Goal: Task Accomplishment & Management: Use online tool/utility

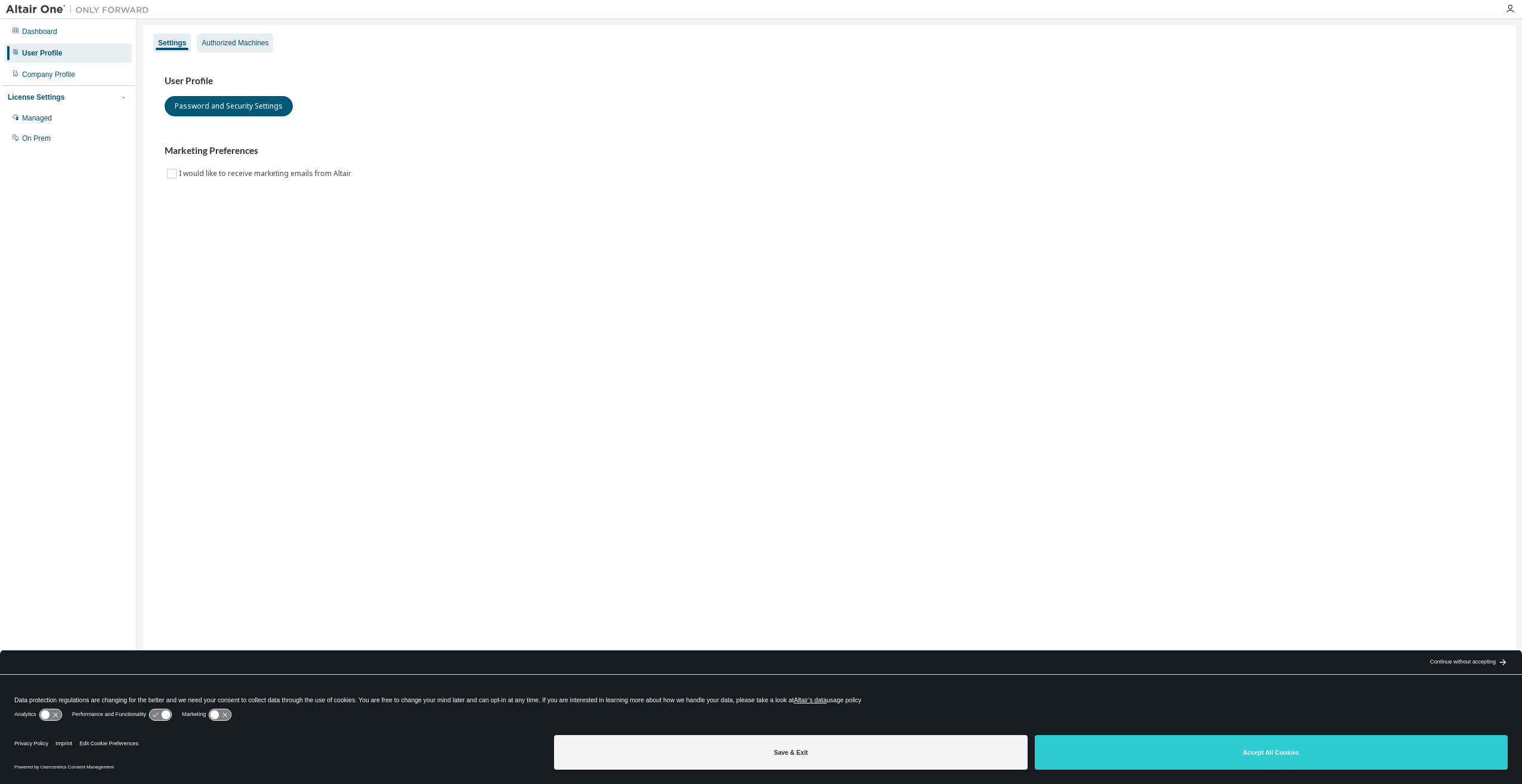
click at [231, 44] on div "Authorized Machines" at bounding box center [235, 43] width 67 height 10
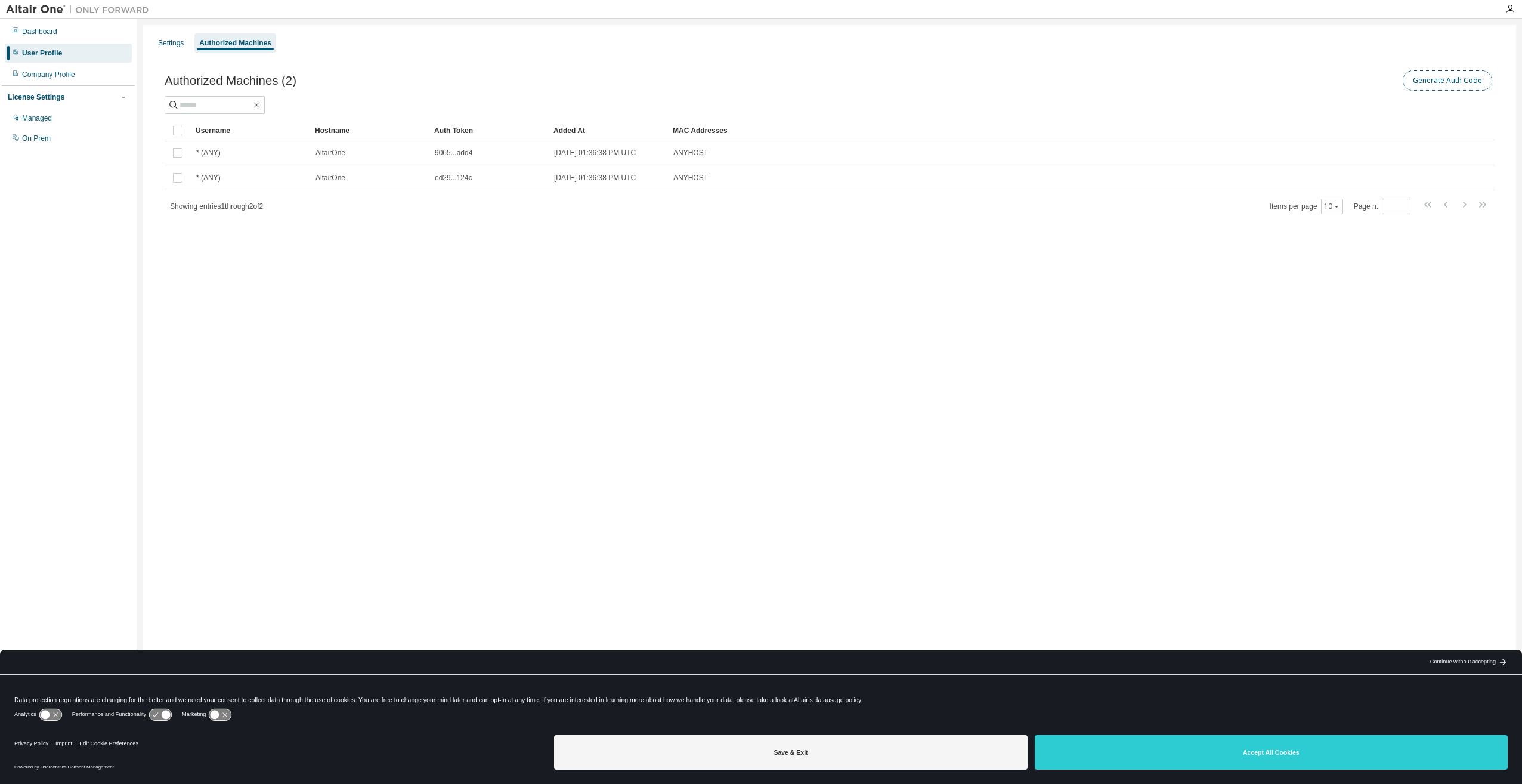
click at [1436, 80] on button "Generate Auth Code" at bounding box center [1448, 81] width 90 height 20
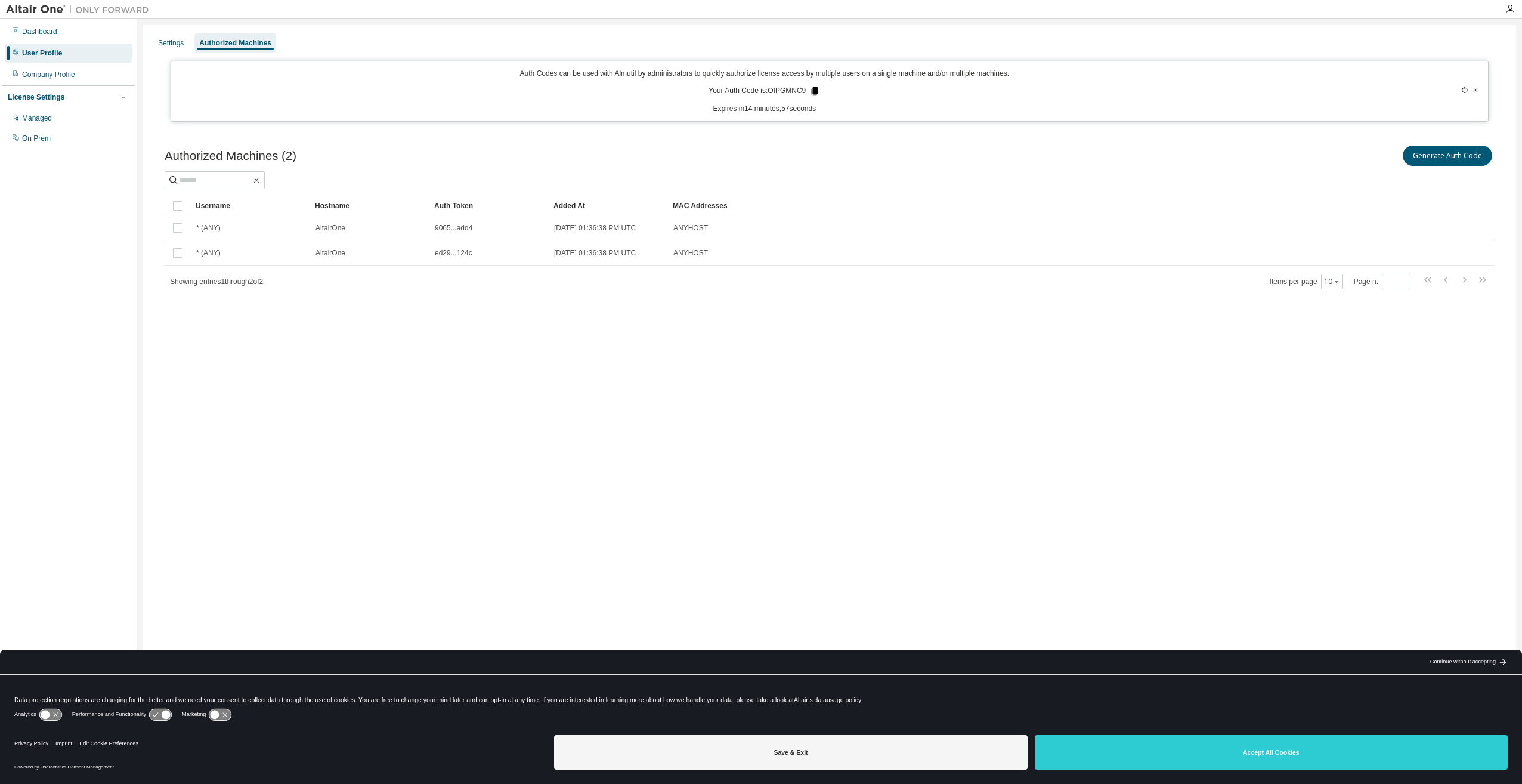
click at [813, 92] on icon at bounding box center [815, 91] width 6 height 8
